Goal: Task Accomplishment & Management: Complete application form

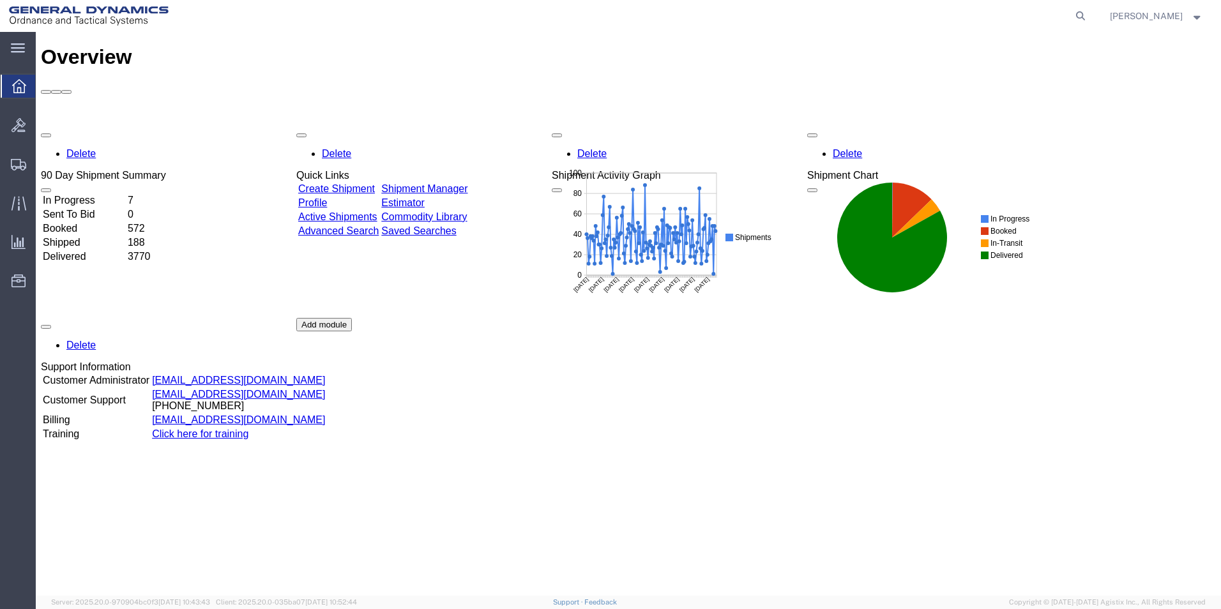
click at [332, 183] on link "Create Shipment" at bounding box center [336, 188] width 77 height 11
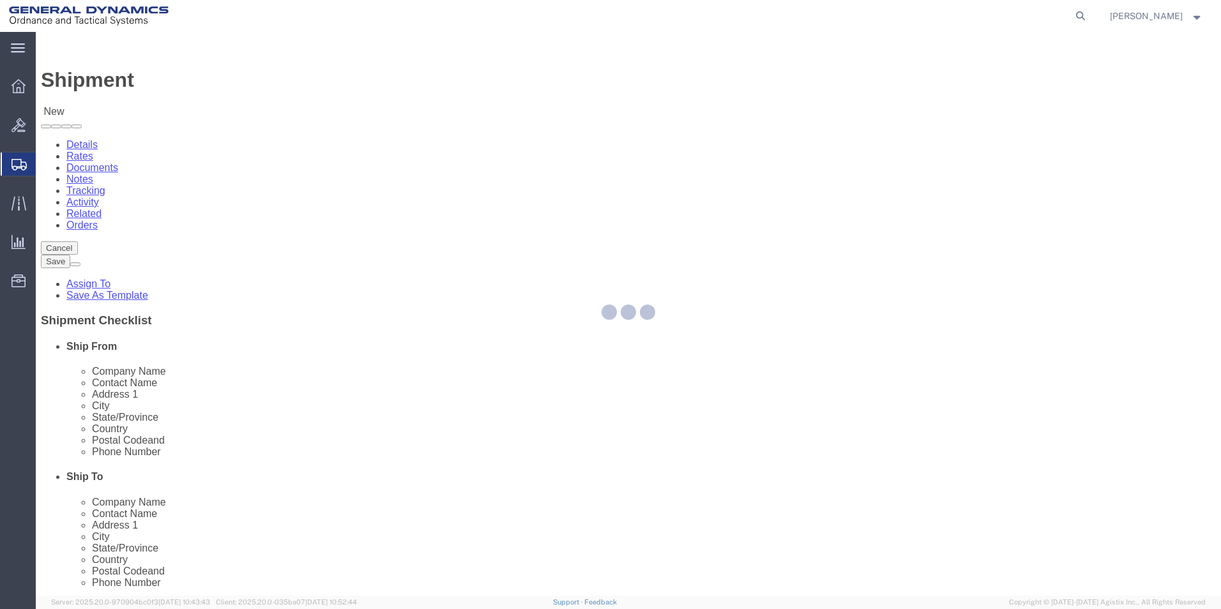
select select
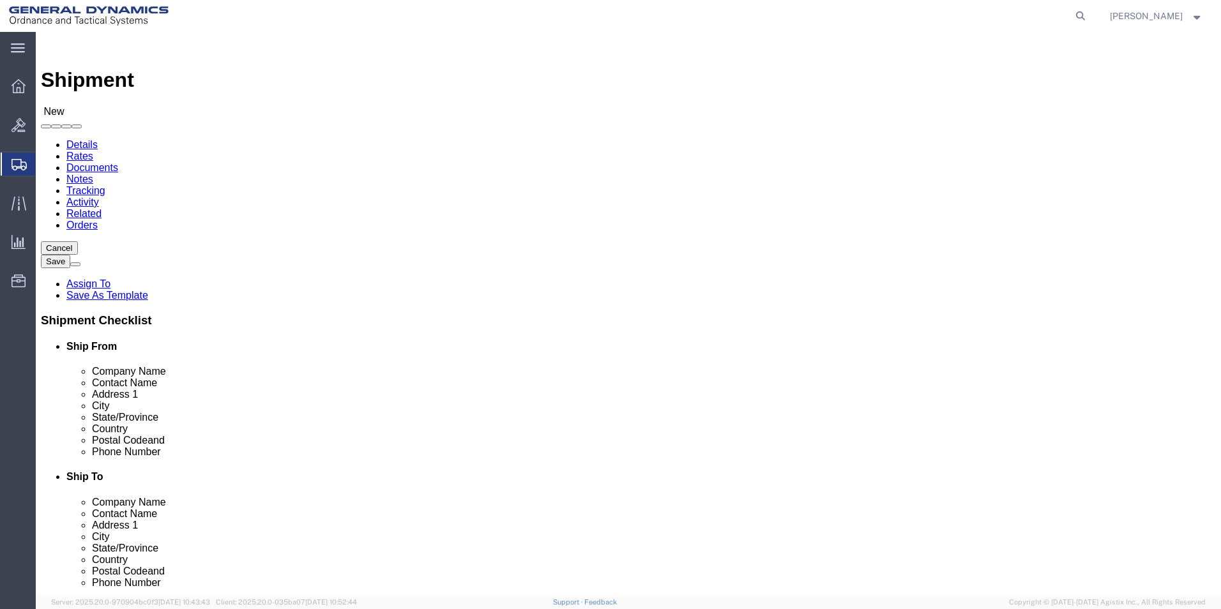
click input "text"
type input "byrnes"
click p "- General Dynamics-Scranton - (Nicole Byrnes) 156 Cedar Ave, Scranton, PA, 1850…"
select select
type input "General Dynamics-Scranton"
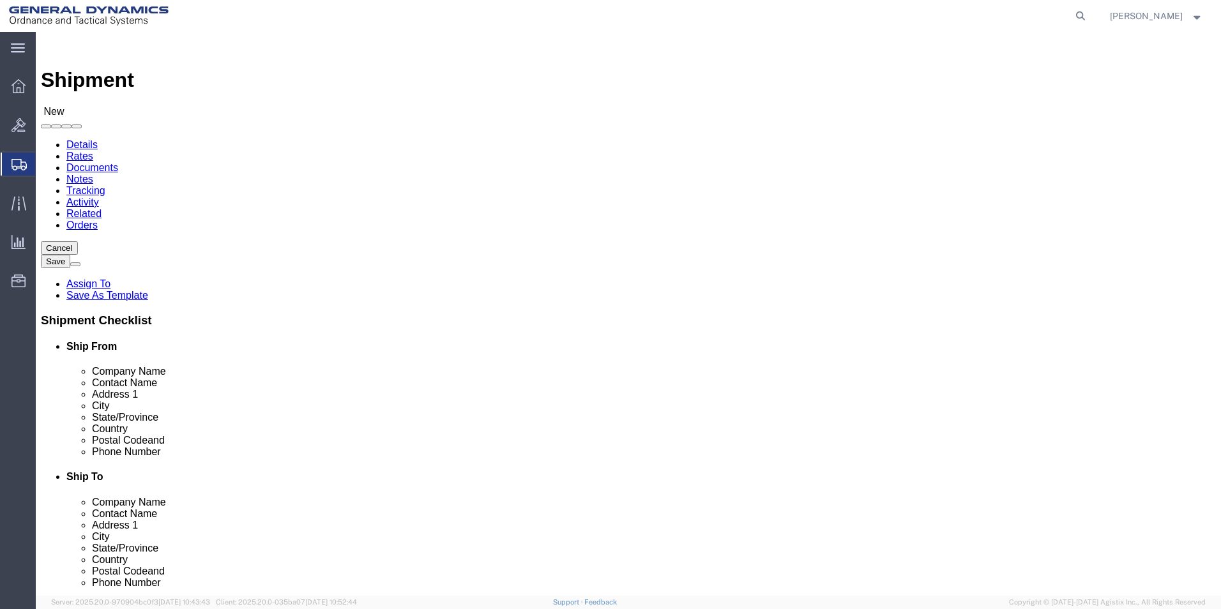
type input "Nicole Byrnes"
type input "156 Cedar Ave"
type input "Scranton"
type input "18505"
type input "570-340-1140"
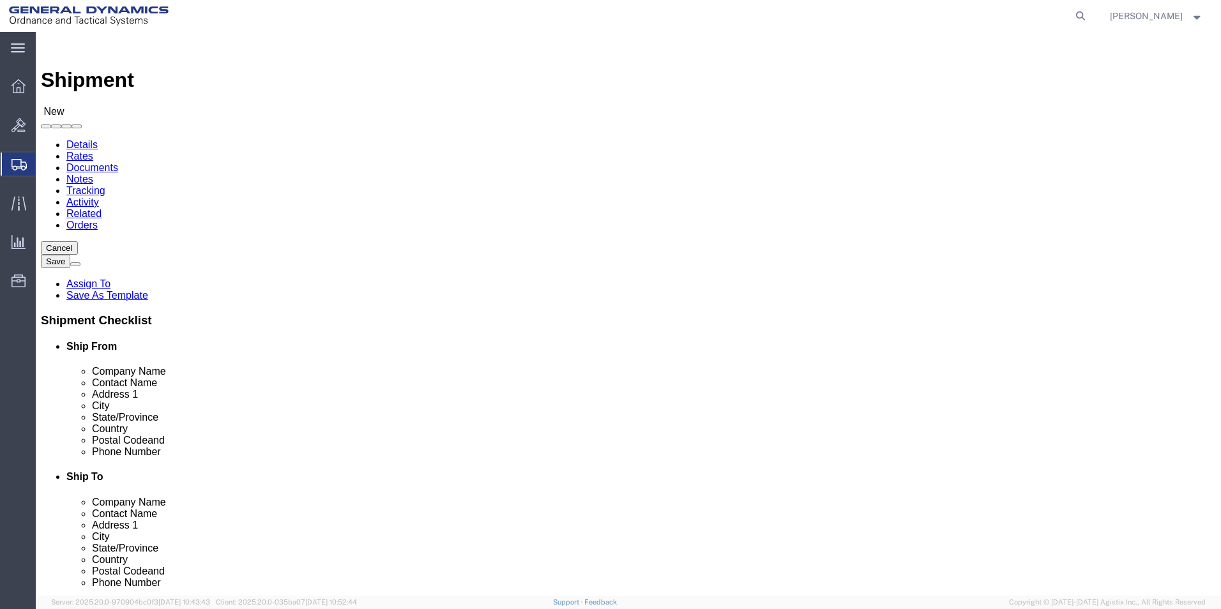
type input "nicole.byrnes@gd-ots.com"
checkbox input "true"
select select "PA"
type input "Nicole Byrnes/ Jim Murphy"
click input "text"
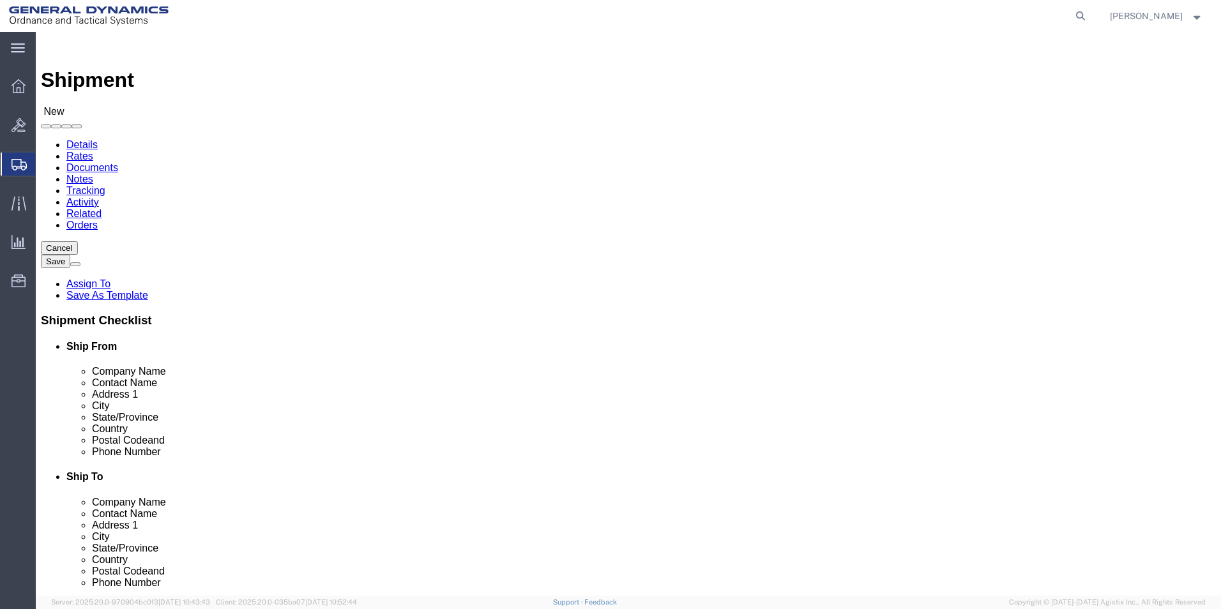
drag, startPoint x: 699, startPoint y: 238, endPoint x: 614, endPoint y: 234, distance: 85.7
click div "Company Name royal machine"
type input "Roy"
click p "- ROYAL MACHINE & TOOL CO. - (GUY BYRNE) 4 WILLOW BROOK DRIVE, BERLIN, CT, 0603…"
select select
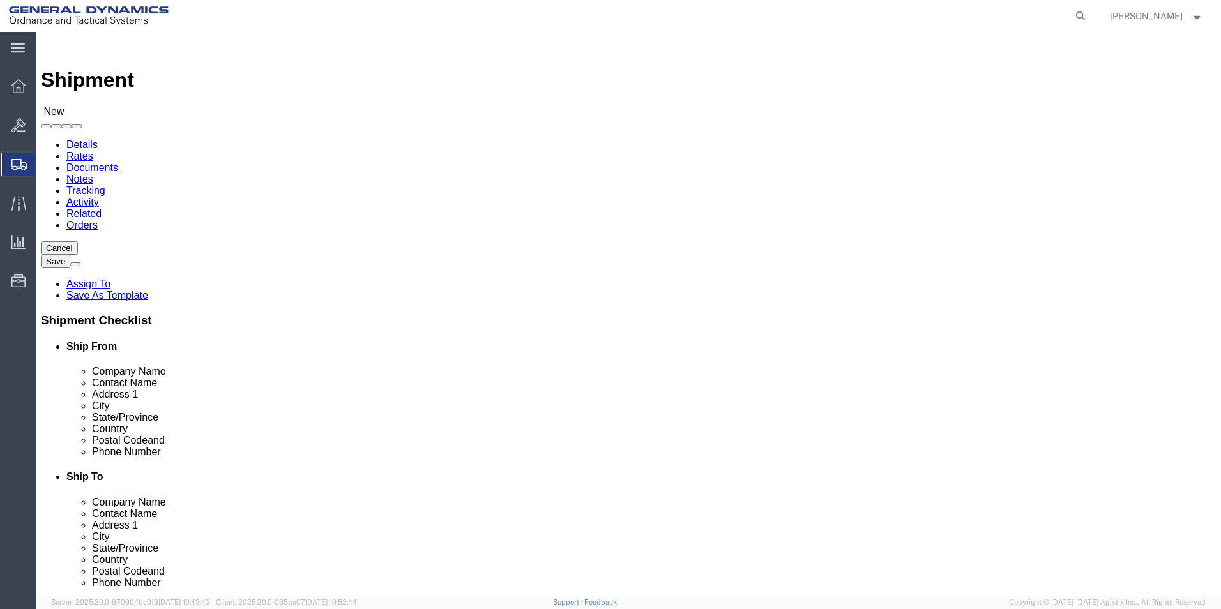
type input "ROYAL MACHINE & TOOL CO."
type input "GUY BYRNE"
type input "4 WILLOW BROOK DRIVE"
type input "BERLIN"
type input "06037"
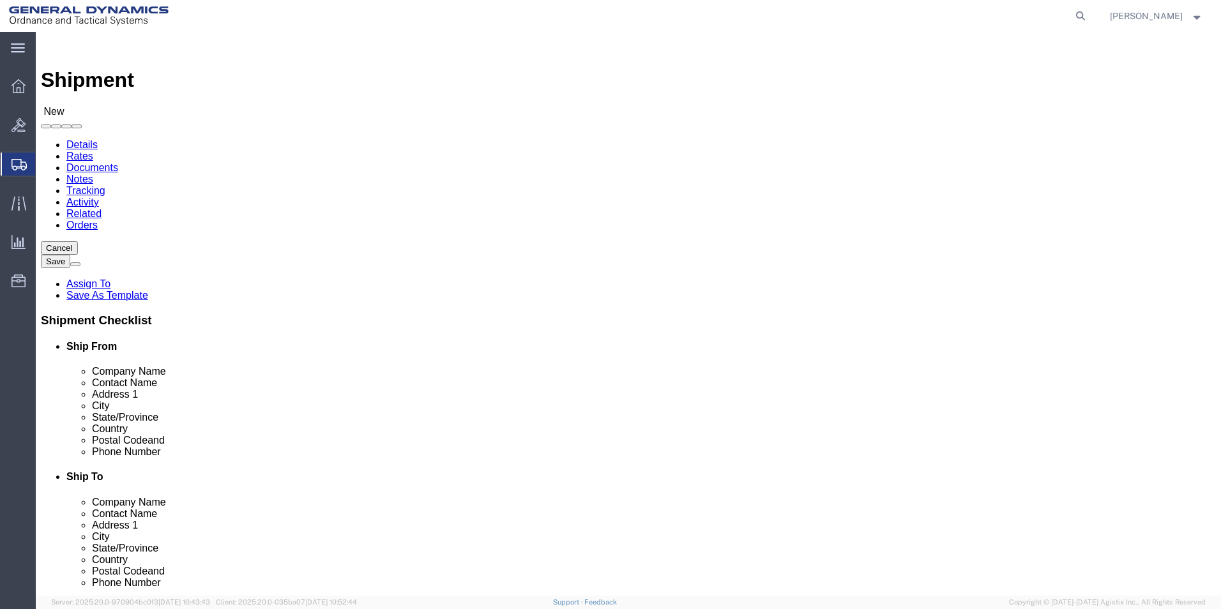
type input "(860) 828-6555"
select select "CT"
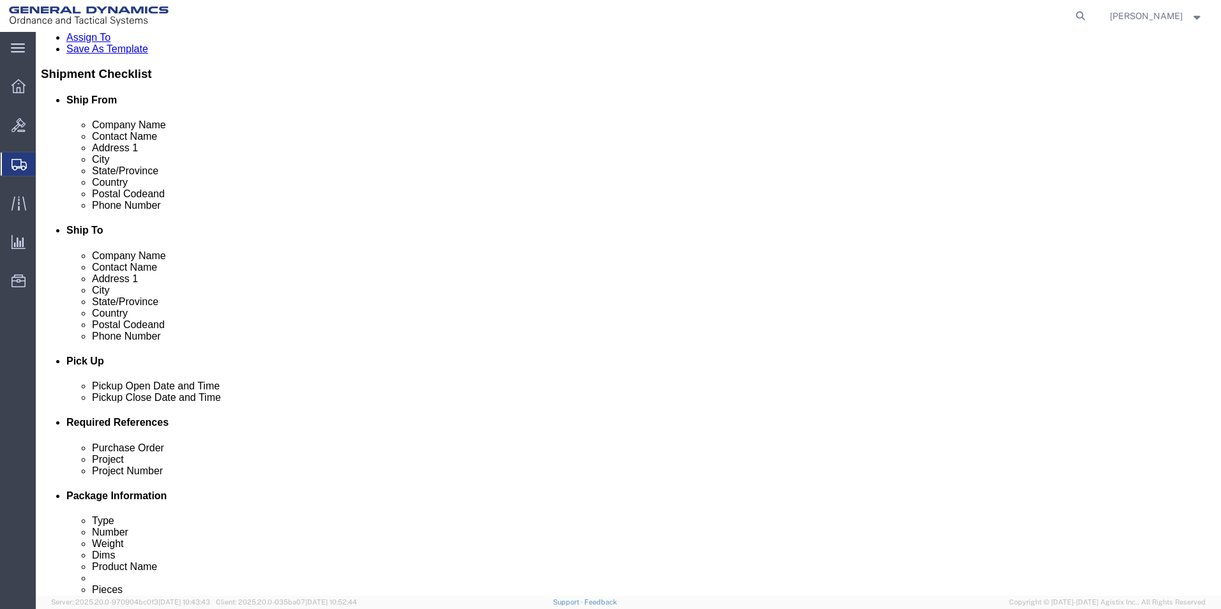
scroll to position [319, 0]
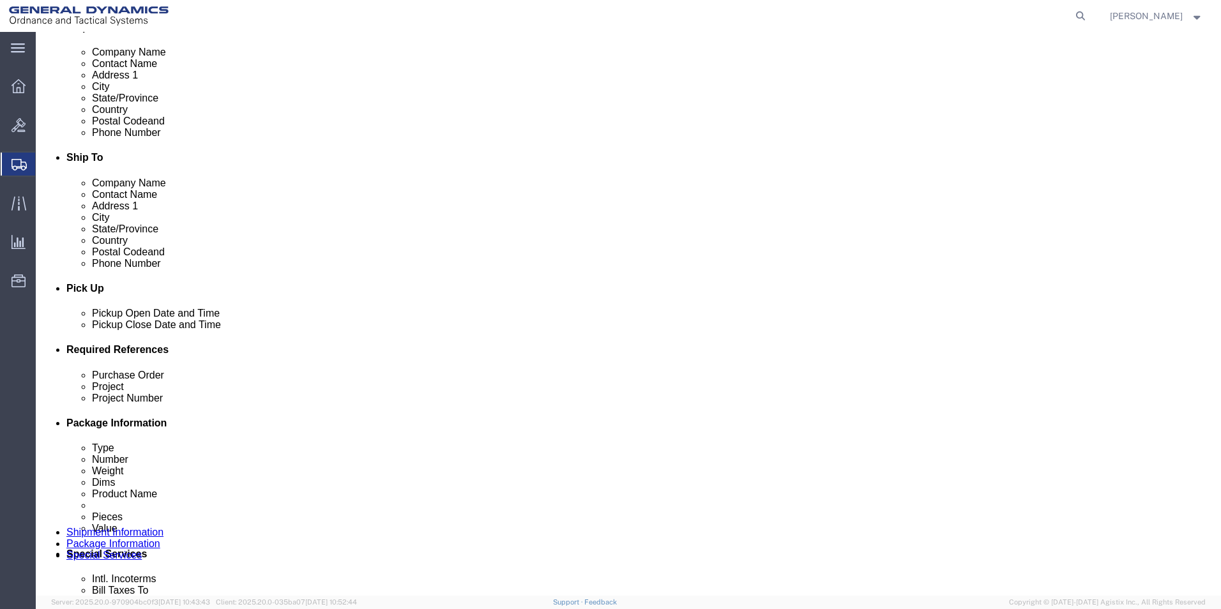
type input "ROYAL MACHINE & TOOL CO."
click input "text"
type input "n/a"
click input "text"
type input "n/a"
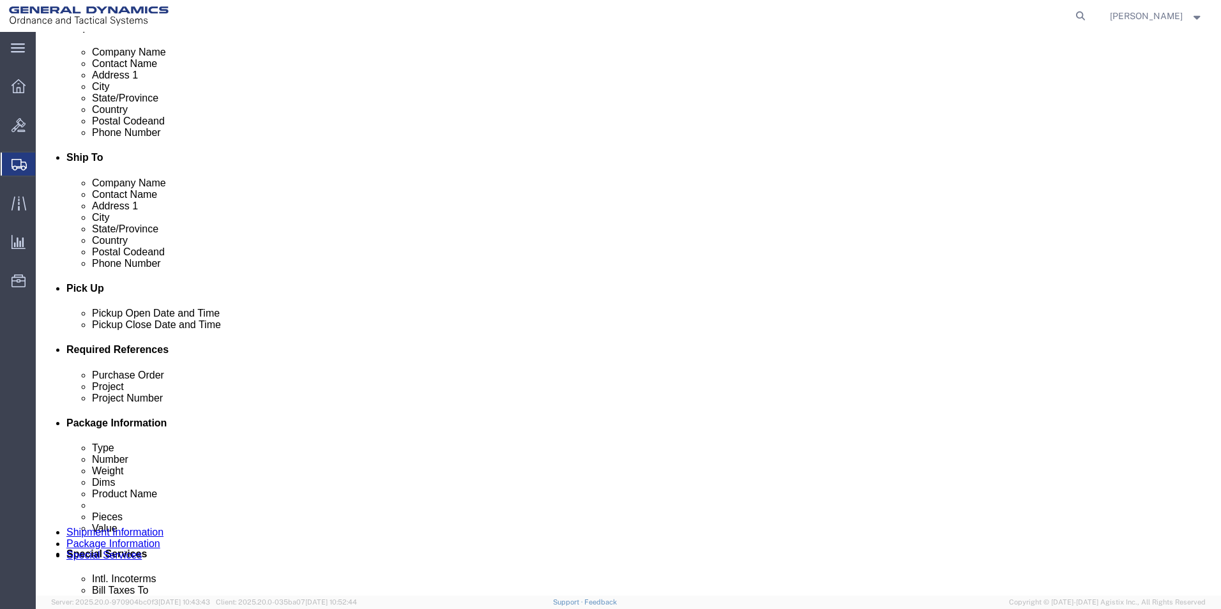
click input "text"
type input "n/a"
click link "Package Information"
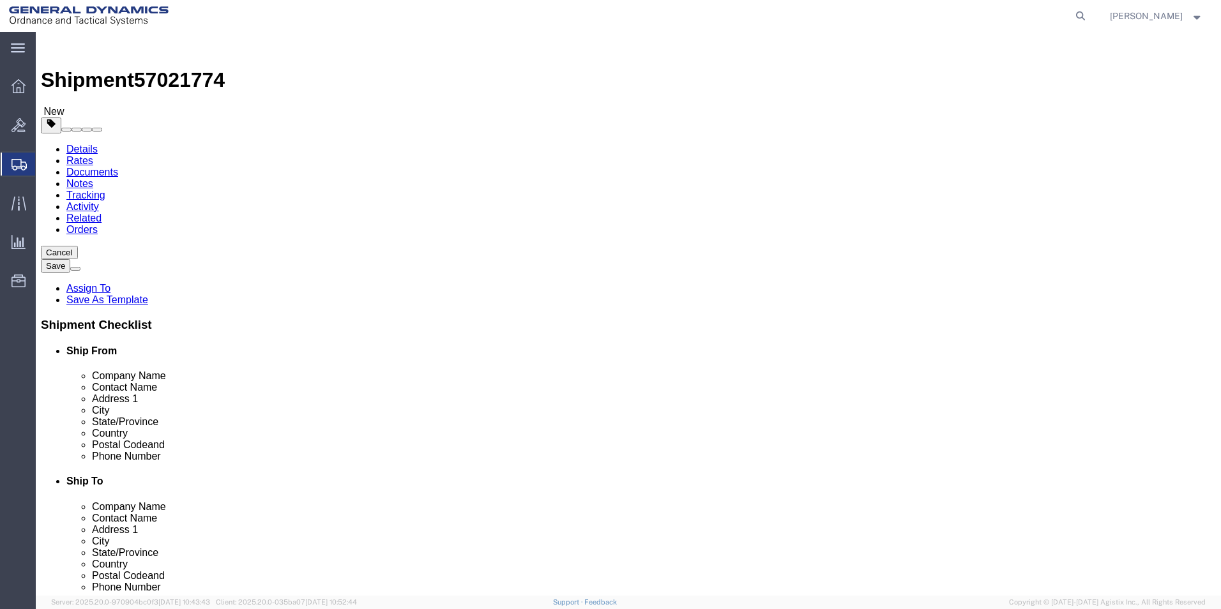
click select "Select Bale(s) Basket(s) Bolt(s) Bottle(s) Buckets Bulk Bundle(s) Can(s) Cardbo…"
select select "CRAT"
click select "Select Bale(s) Basket(s) Bolt(s) Bottle(s) Buckets Bulk Bundle(s) Can(s) Cardbo…"
drag, startPoint x: 207, startPoint y: 298, endPoint x: 146, endPoint y: 293, distance: 61.5
click div "Weight 0.00 Select kgs lbs Ship. t°"
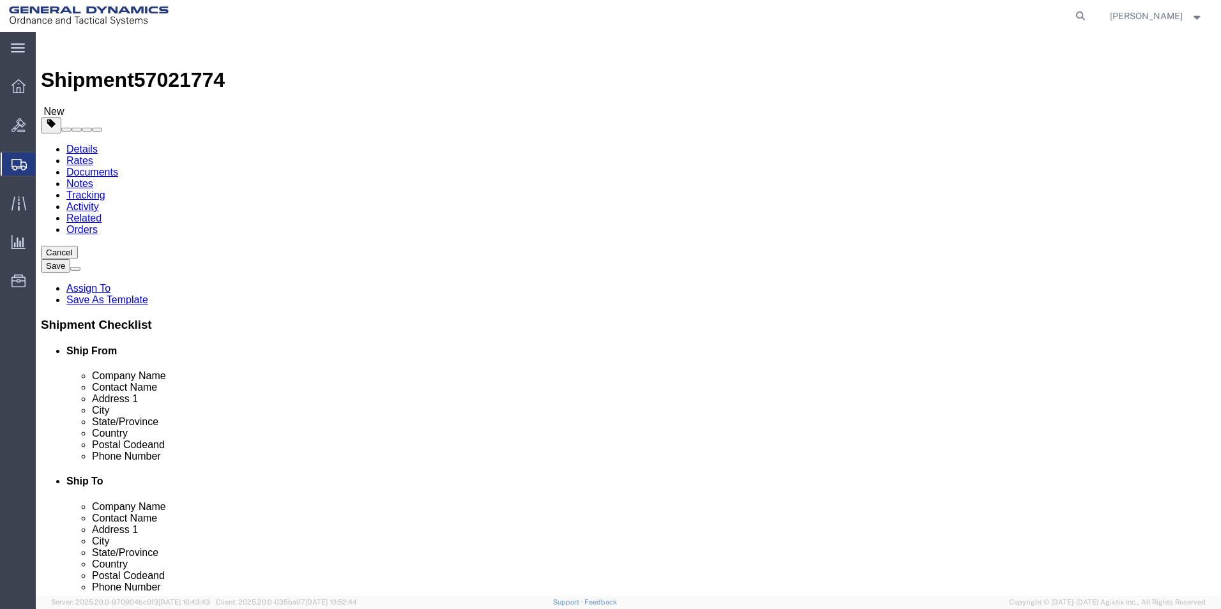
type input "237"
click input "text"
type input "48"
type input "24"
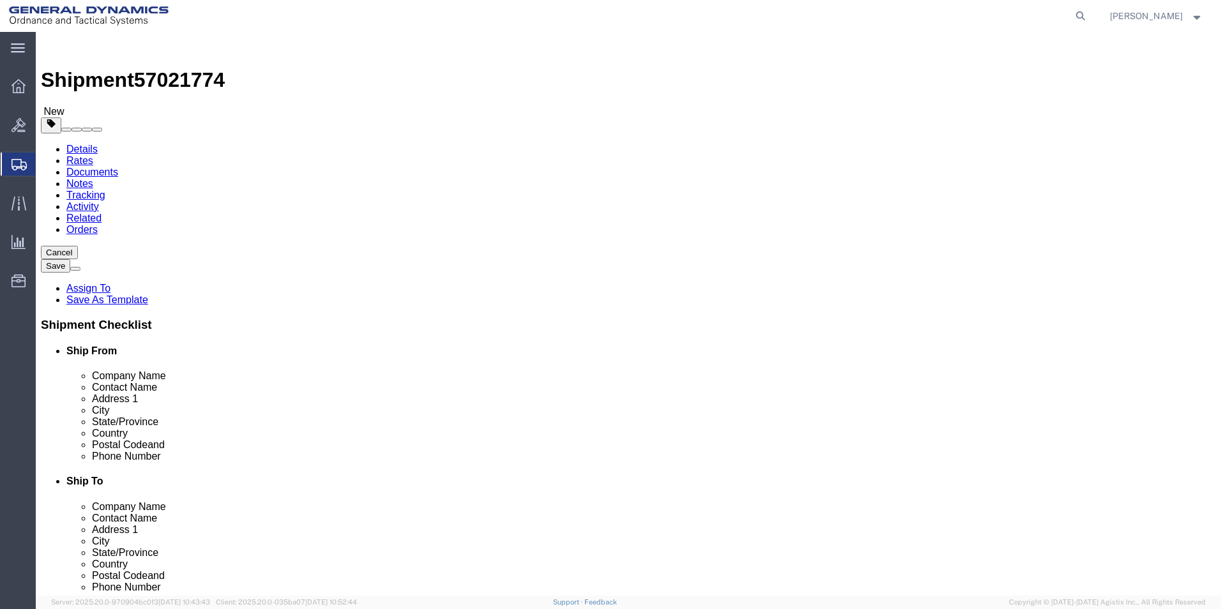
click link "Add Content"
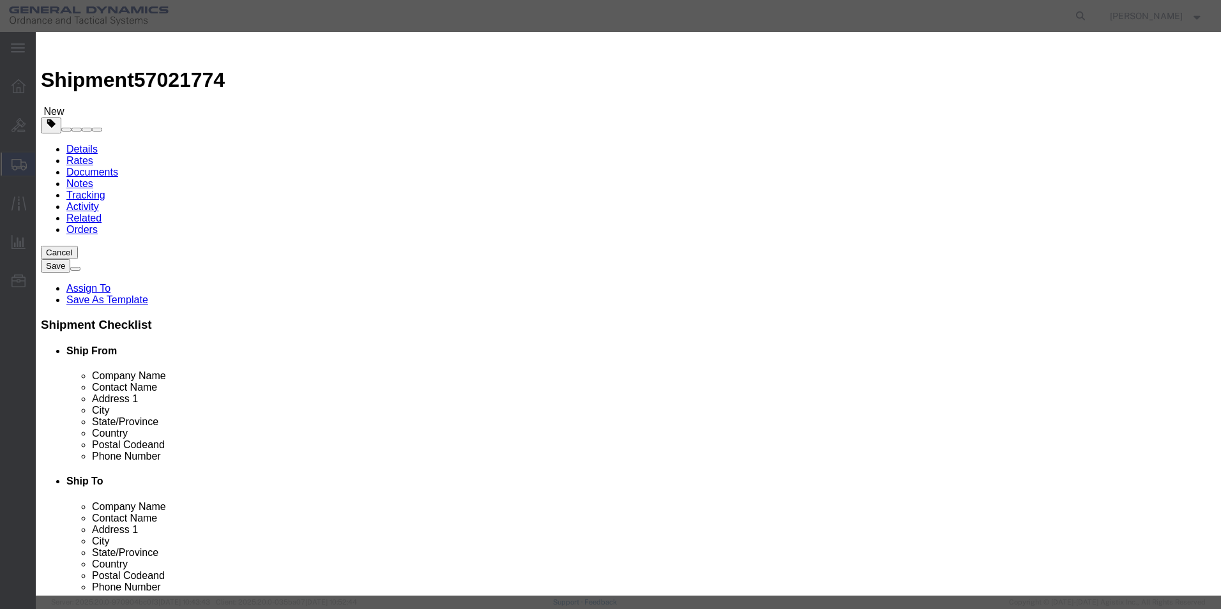
click input "text"
paste input "Evaluate Mandrel For Repair Note 1"
type input "Evaluate Mandrel For Repair Note 1"
click textarea
paste textarea "Evaluate Mandrel For Repair Note 1"
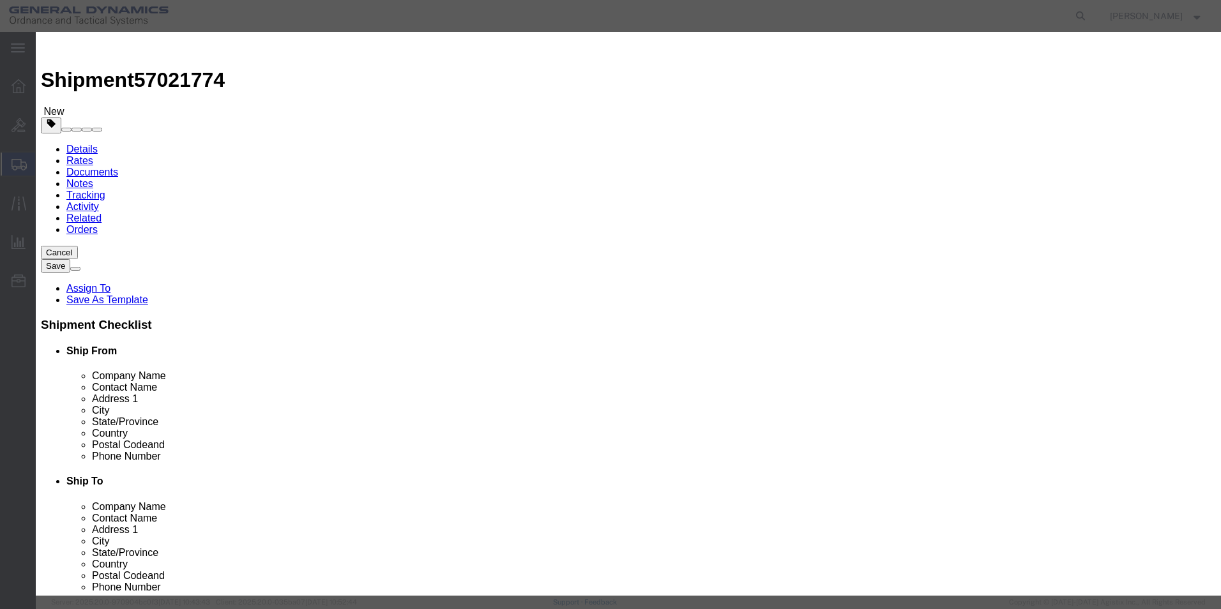
click textarea "Evaluate Mandrel For Repair Note 1"
paste textarea "1 Each M795 Rough Turn Mandrel"
click textarea "Evaluate Mandrel For Repair Note 1 1 Each M795 Rough Turn Mandrel"
paste textarea "Note 1 Advise price and quote to James Murphy do not make any repairs untill P.…"
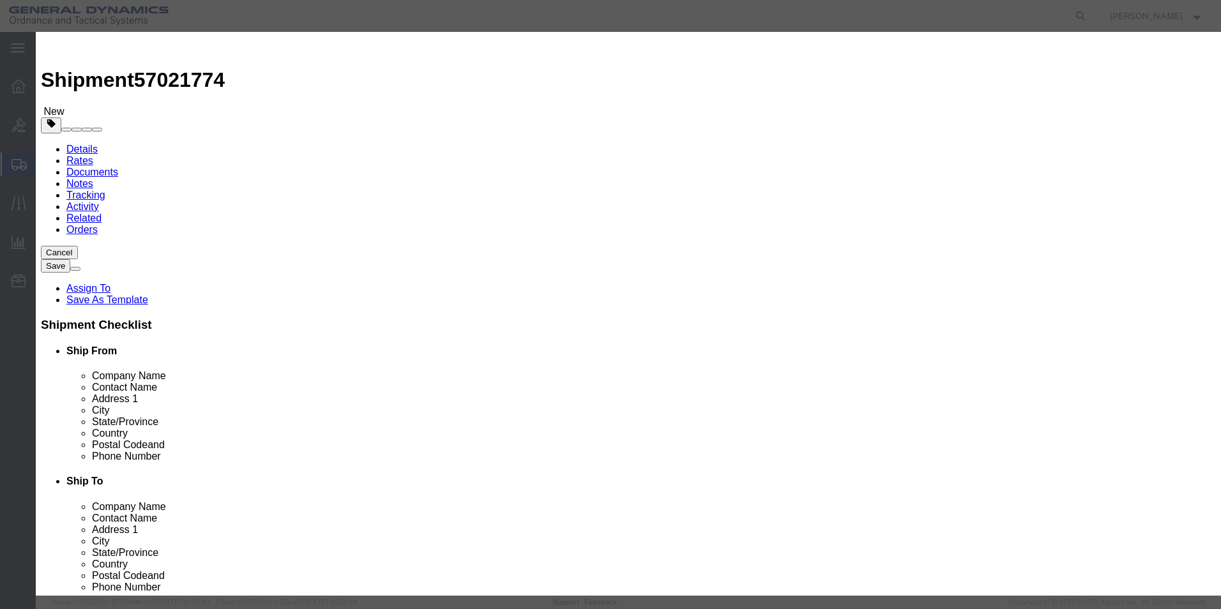
type textarea "Evaluate Mandrel For Repair Note 1 1 Each M795 Rough Turn Mandrel Note 1 Advise…"
drag, startPoint x: 388, startPoint y: 123, endPoint x: 359, endPoint y: 121, distance: 28.8
click div "Pieces 0 Select Bag Barrels 100Board Feet Bottle Box Blister Pack Carats Can Ca…"
type input "1"
click input "text"
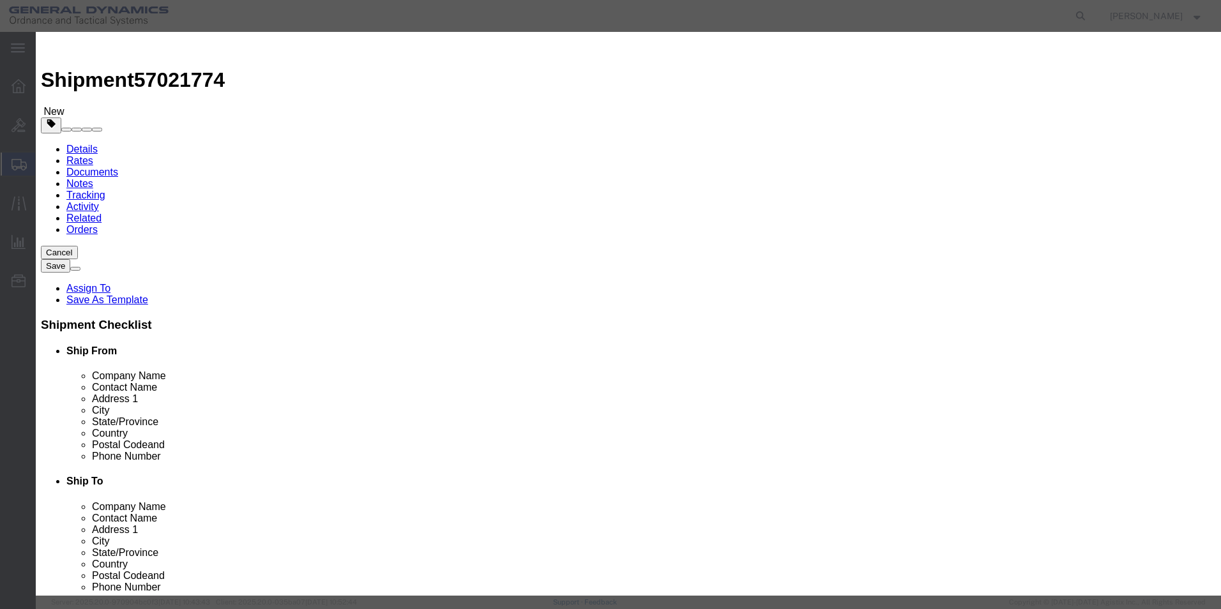
type input "5000"
click select "Select 50 55 60 65 70 85 92.5 100 125 175 250 300 400"
select select "70"
click select "Select 50 55 60 65 70 85 92.5 100 125 175 250 300 400"
click button "Save & Close"
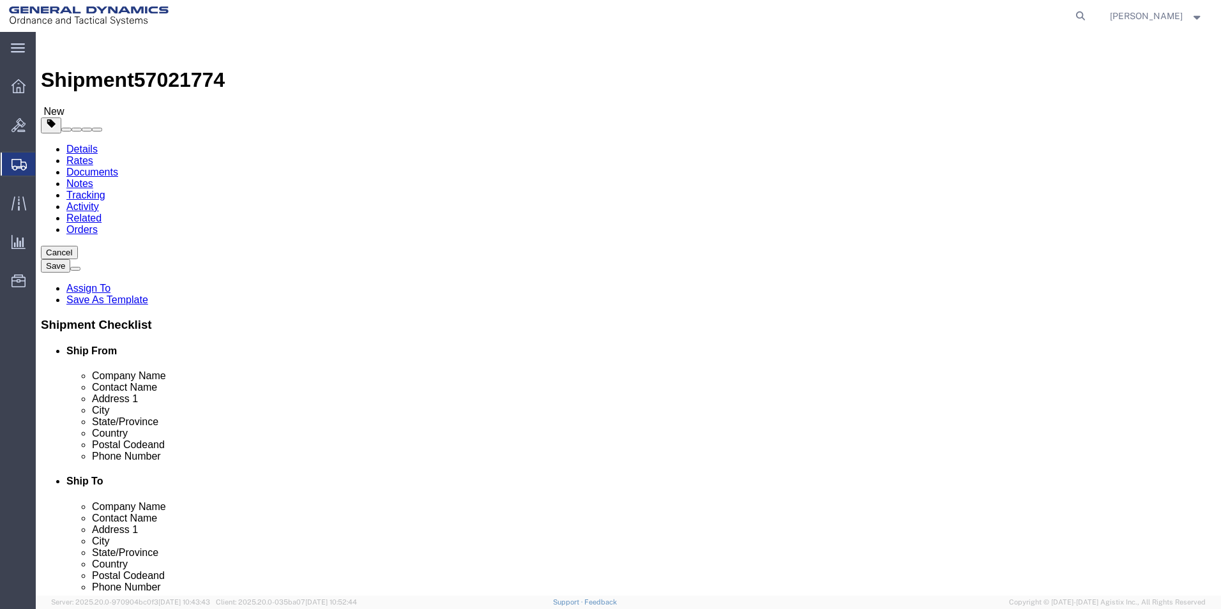
click button "Continue"
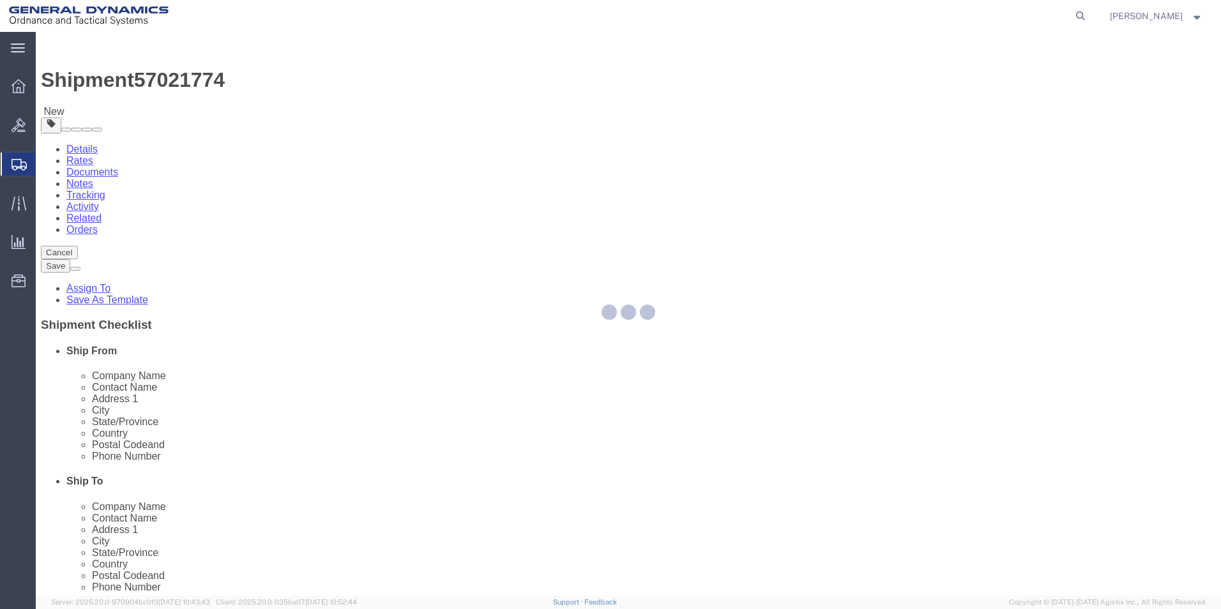
select select
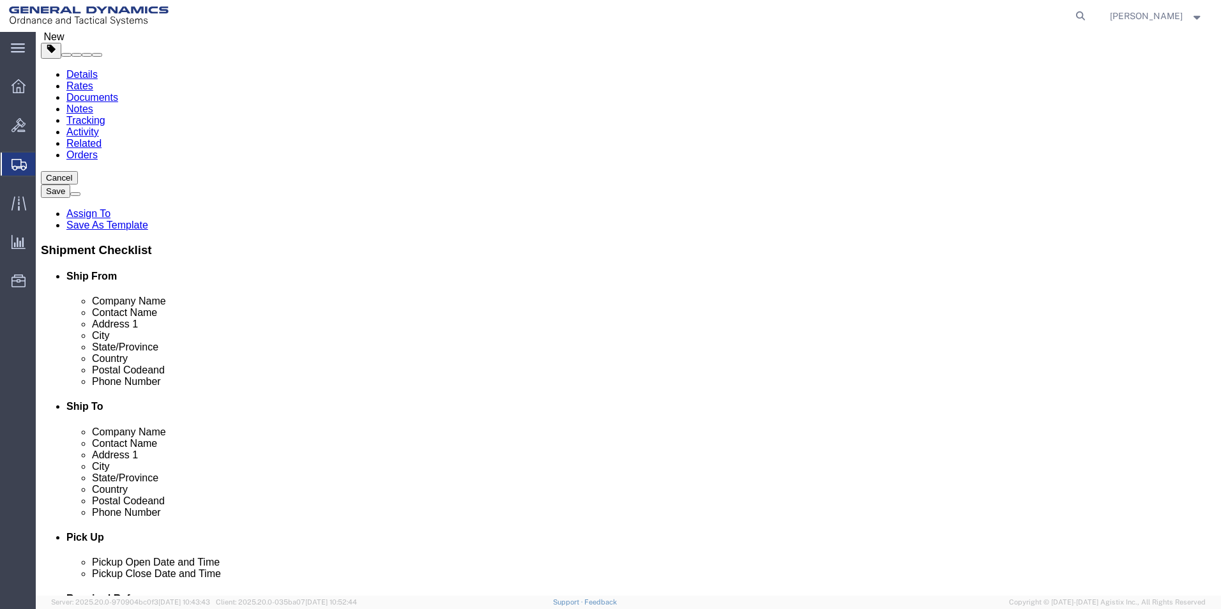
scroll to position [319, 0]
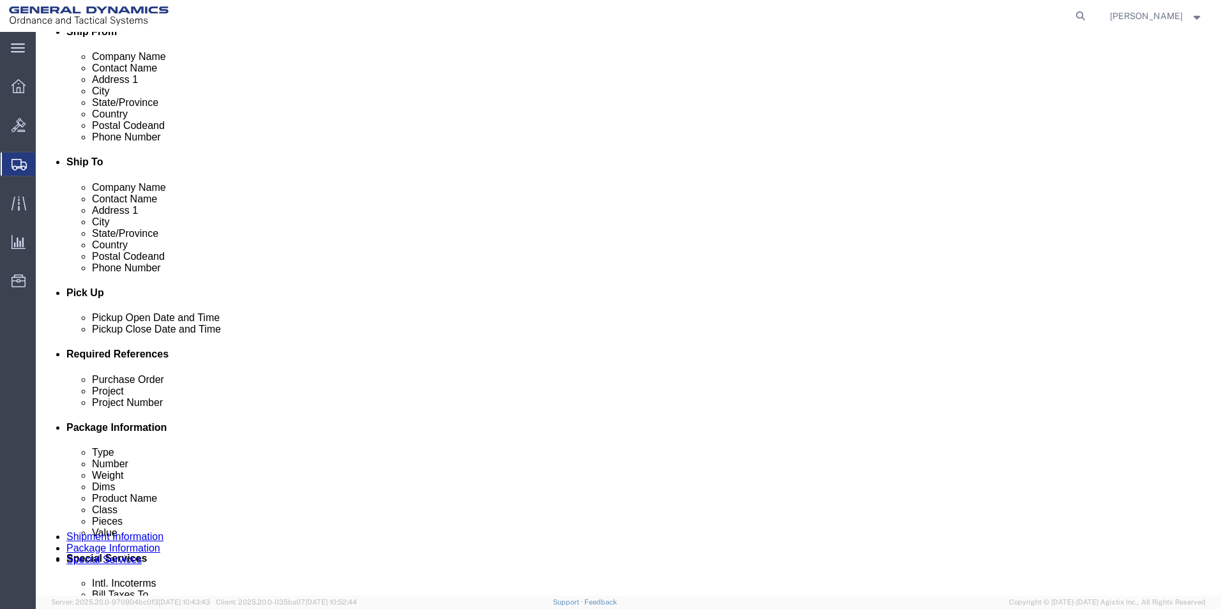
click select "Select Recipient Account Sender/Shipper Third Party Account"
select select "SHIP"
click select "Select Recipient Account Sender/Shipper Third Party Account"
click button "Rate Shipment"
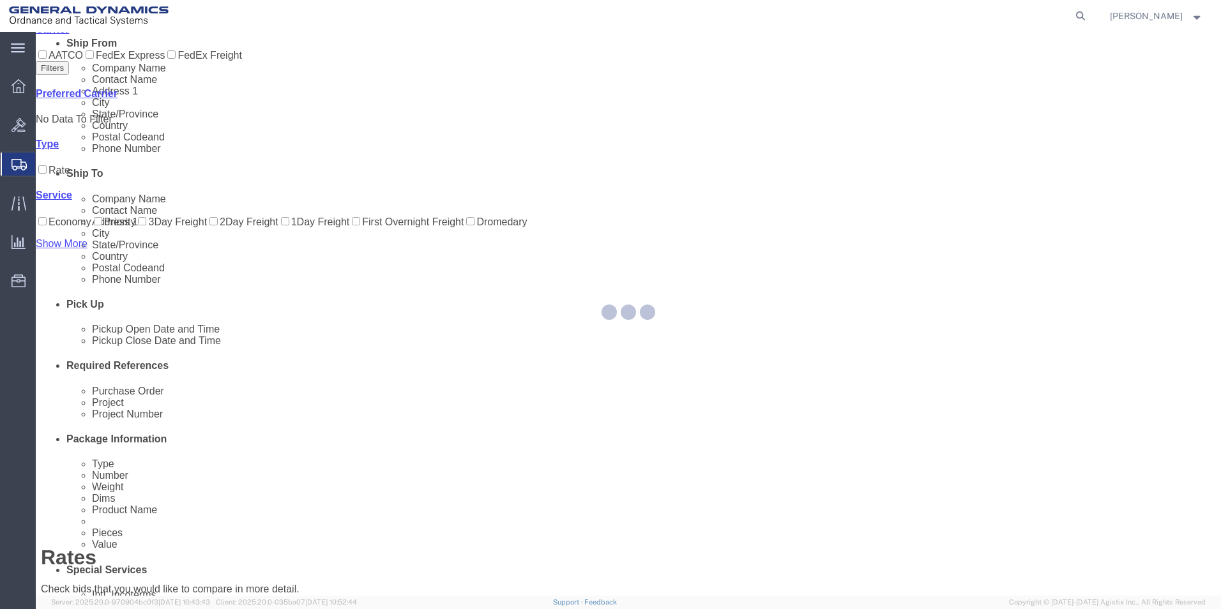
scroll to position [0, 0]
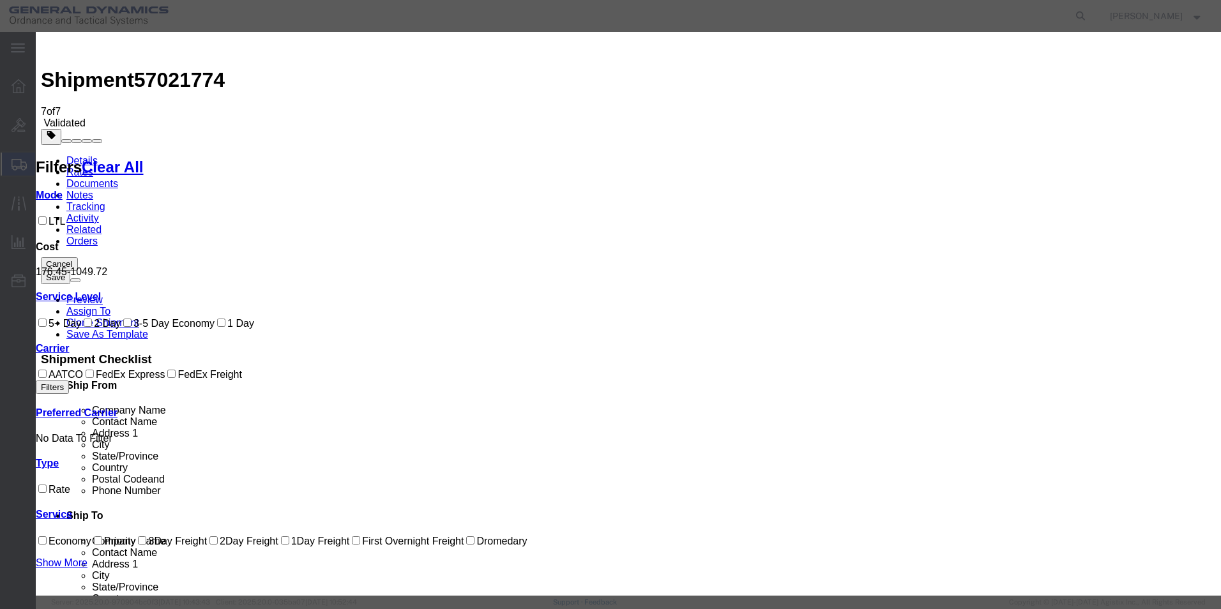
select select "79"
drag, startPoint x: 625, startPoint y: 173, endPoint x: 622, endPoint y: 164, distance: 9.3
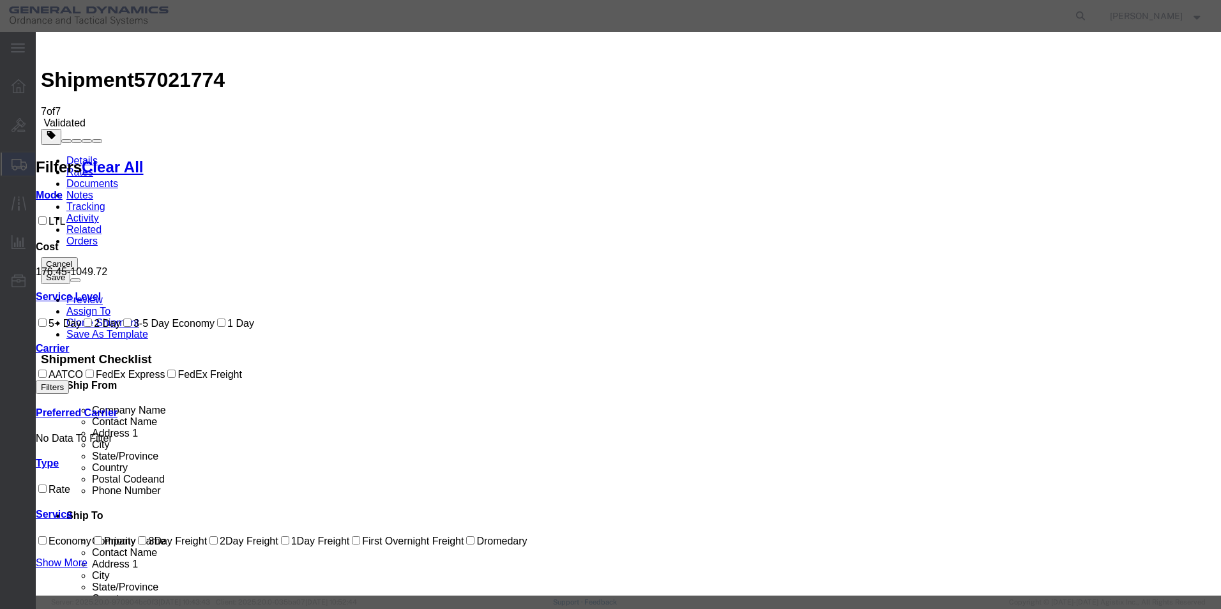
select select "1347"
type input "57021774"
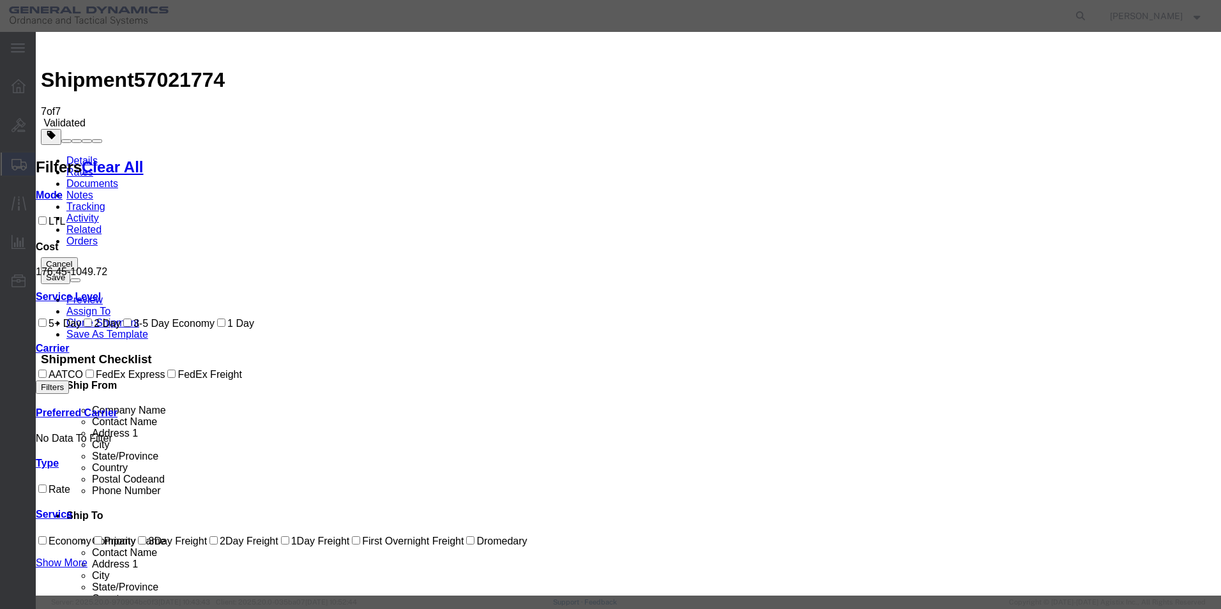
type input "NICOLE"
type input "2722280724"
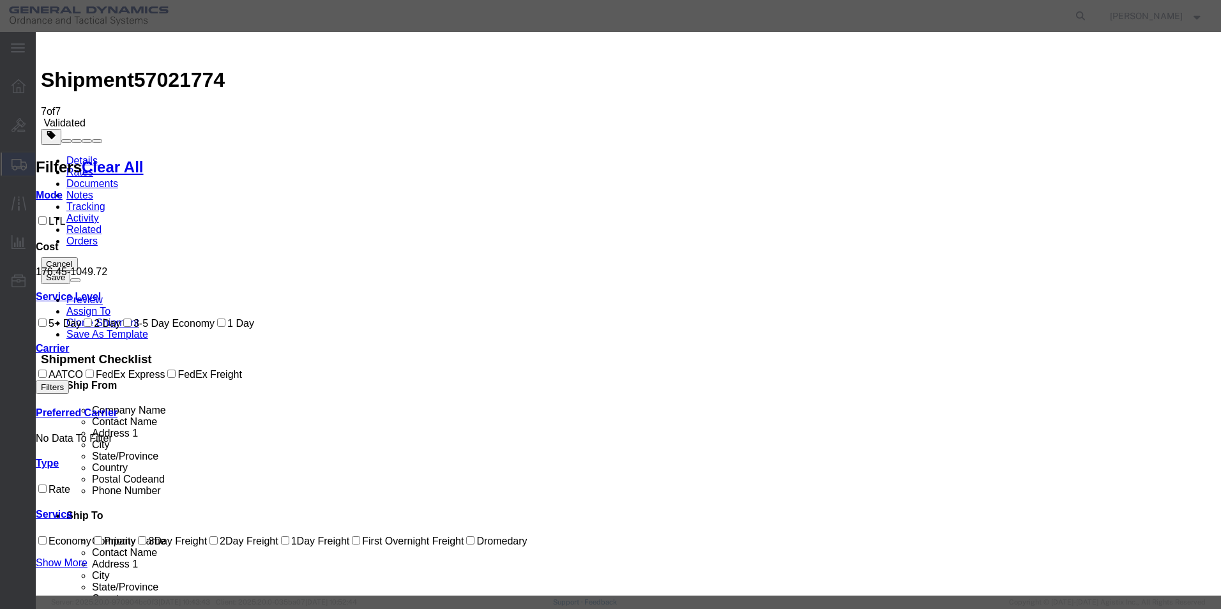
select select "1200"
